Goal: Find specific page/section: Find specific page/section

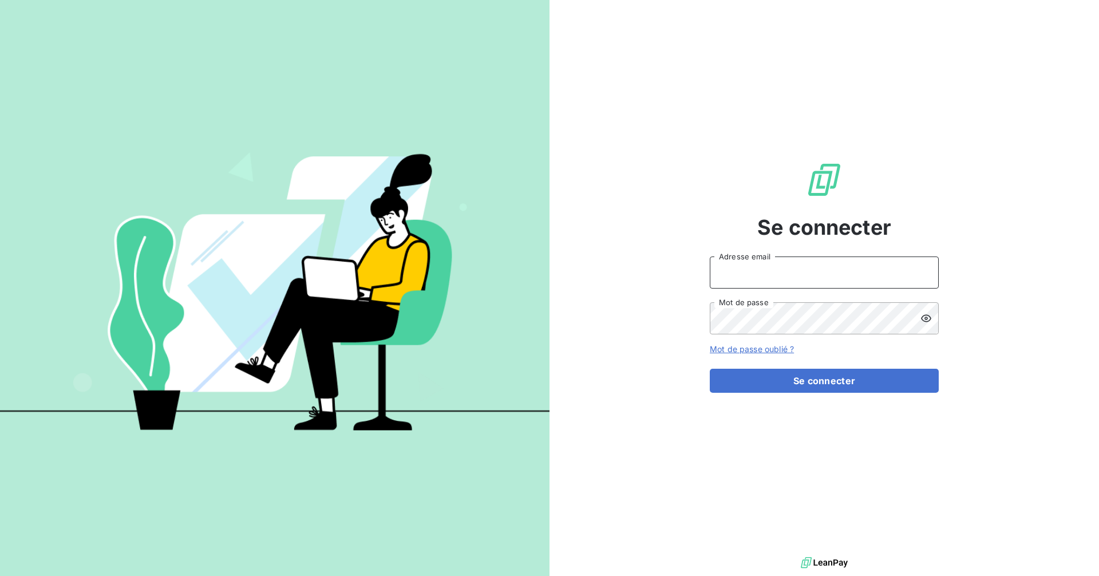
click at [754, 274] on input "Adresse email" at bounding box center [824, 272] width 229 height 32
type input "[EMAIL_ADDRESS][DOMAIN_NAME]"
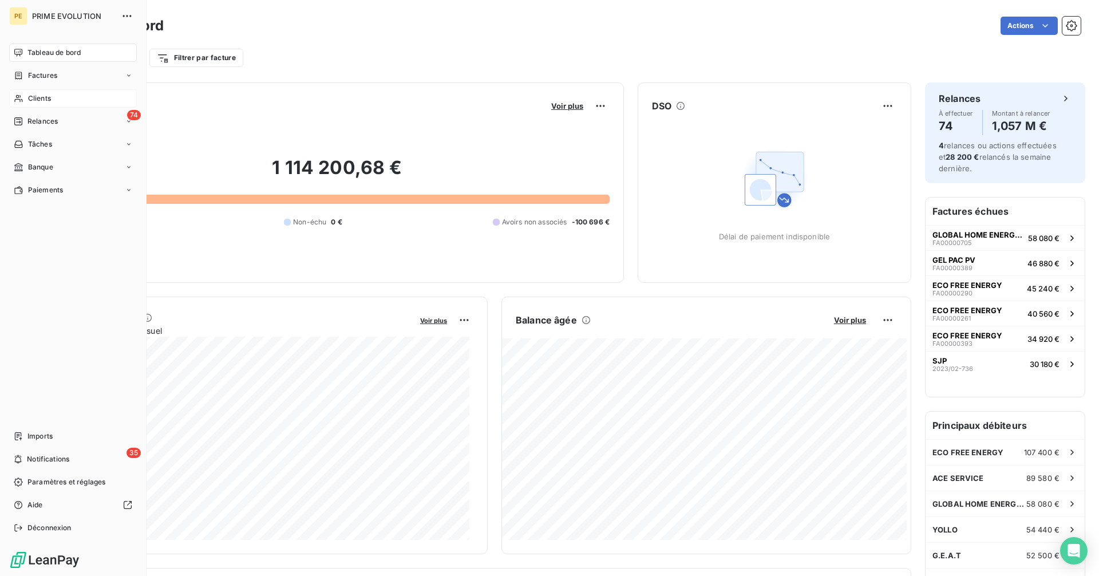
click at [49, 97] on span "Clients" at bounding box center [39, 98] width 23 height 10
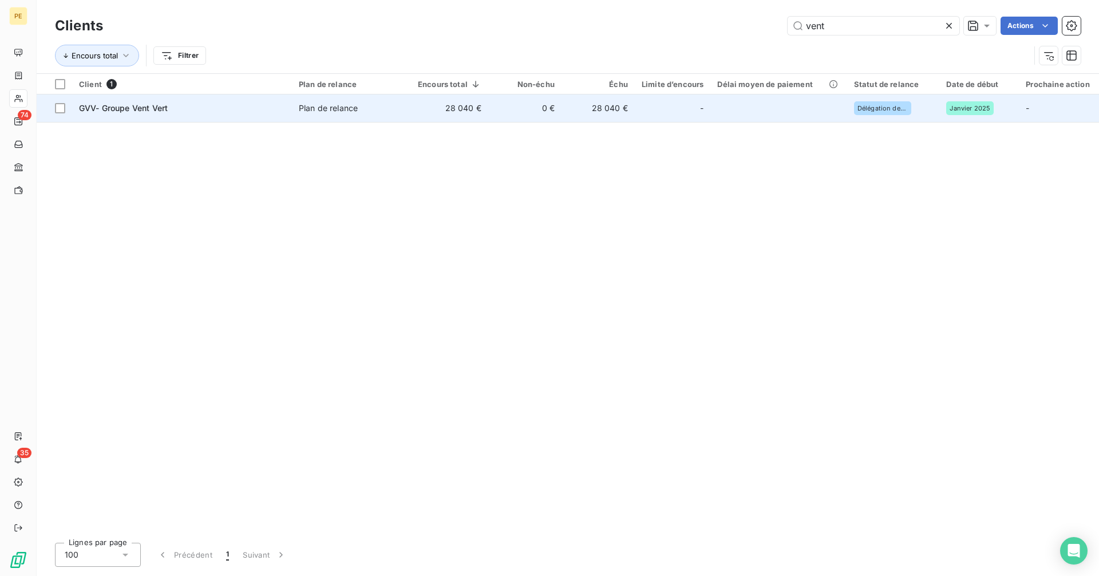
type input "vent"
click at [249, 108] on div "GVV- Groupe Vent Vert" at bounding box center [182, 107] width 206 height 11
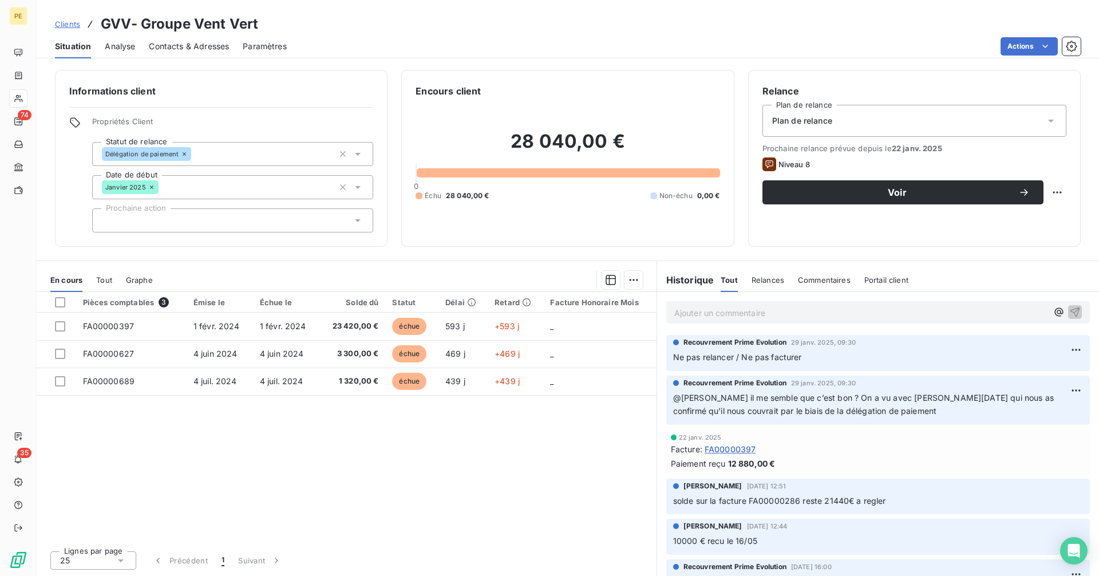
click at [195, 490] on div "Pièces comptables 3 Émise le Échue le Solde dû Statut Délai Retard Facture Hono…" at bounding box center [347, 416] width 620 height 249
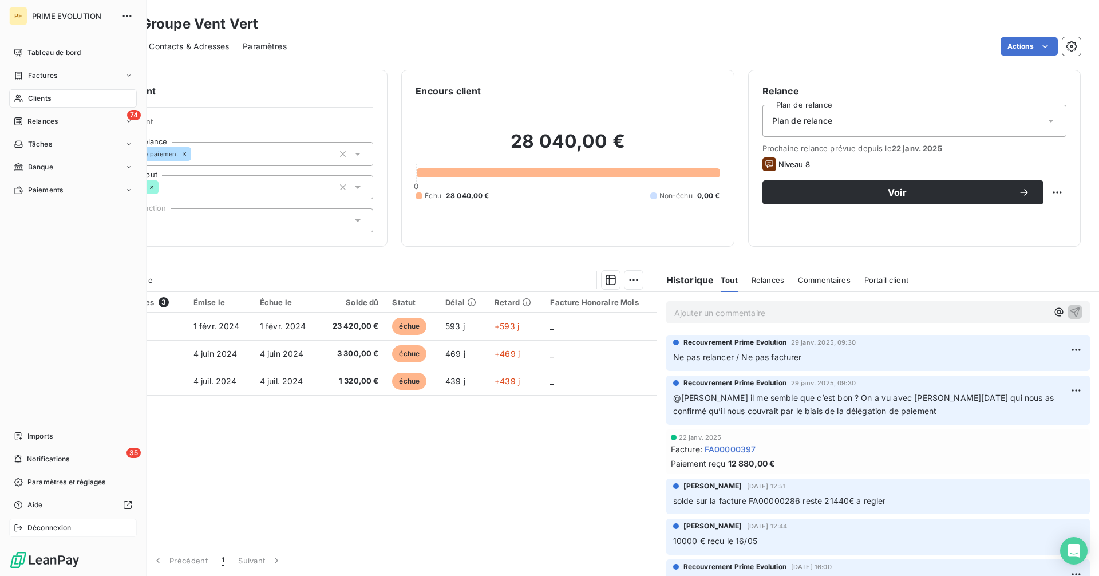
click at [38, 524] on span "Déconnexion" at bounding box center [49, 527] width 44 height 10
